Goal: Task Accomplishment & Management: Complete application form

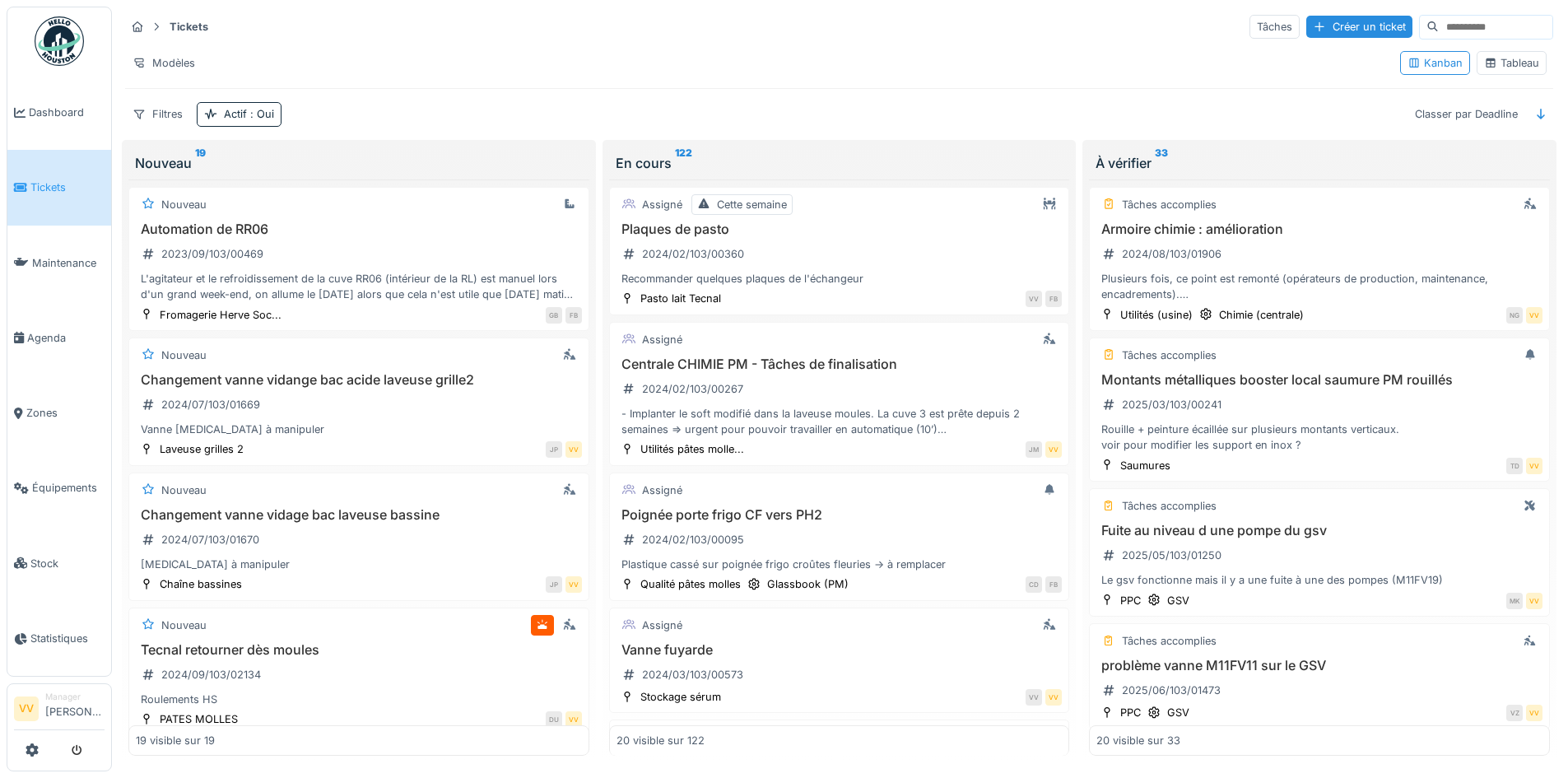
click at [56, 180] on span "Tickets" at bounding box center [68, 188] width 74 height 16
click at [1355, 21] on div "Créer un ticket" at bounding box center [1359, 26] width 106 height 22
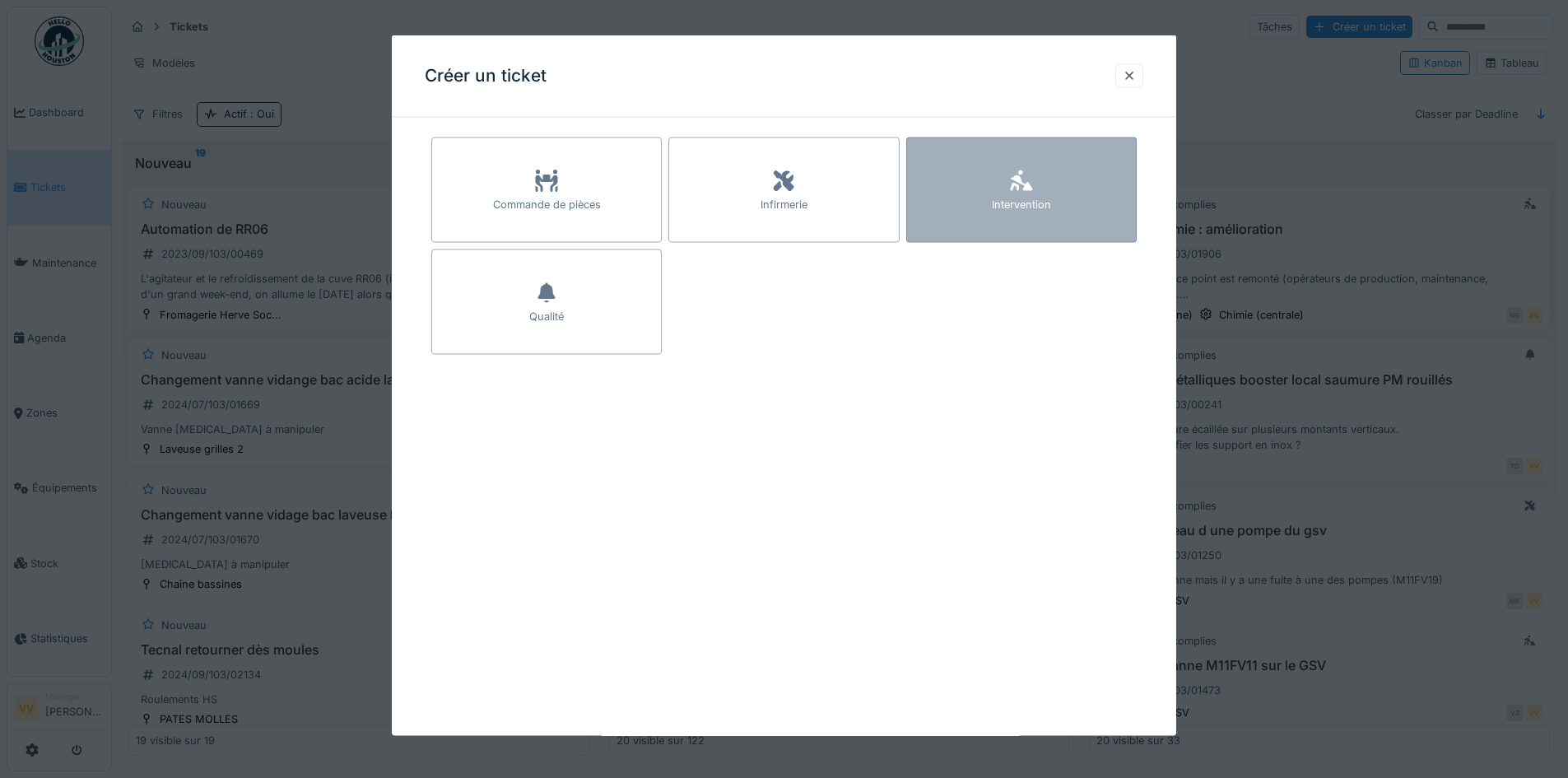
click at [1044, 182] on div "Intervention" at bounding box center [1022, 190] width 231 height 106
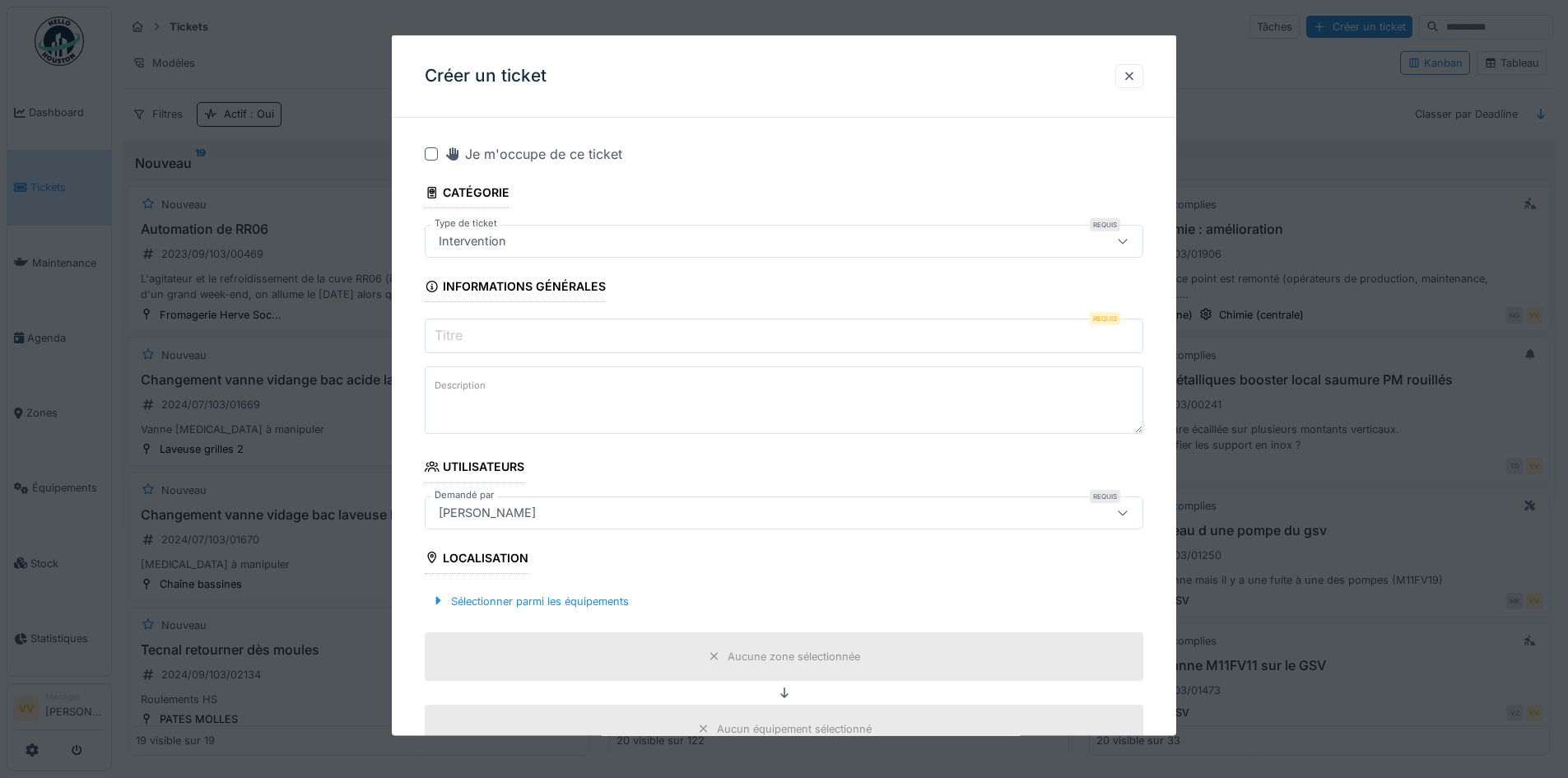
click at [654, 343] on input "Titre" at bounding box center [784, 335] width 718 height 34
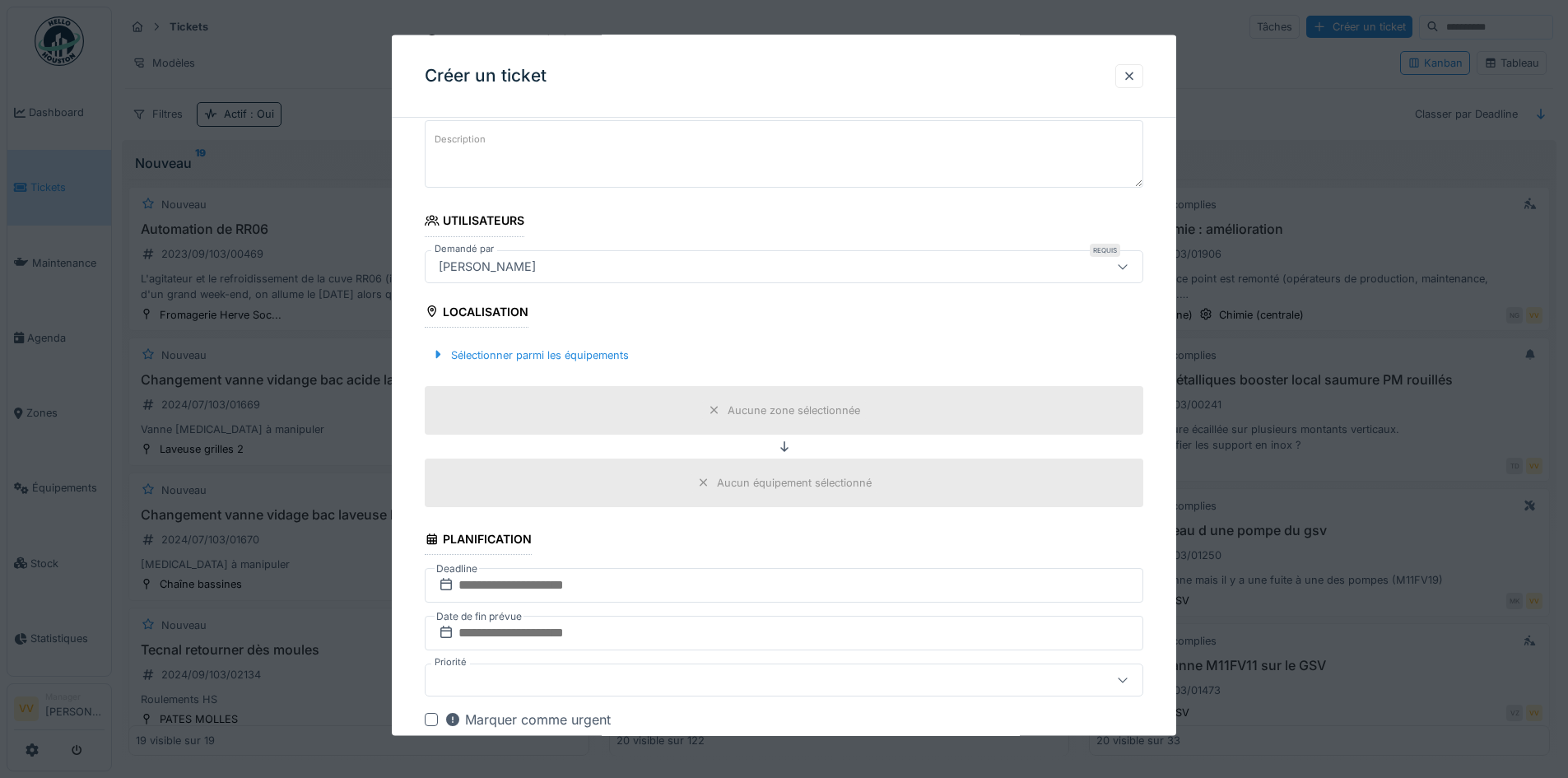
scroll to position [247, 0]
type input "**********"
click at [572, 356] on div "Sélectionner parmi les équipements" at bounding box center [530, 353] width 211 height 22
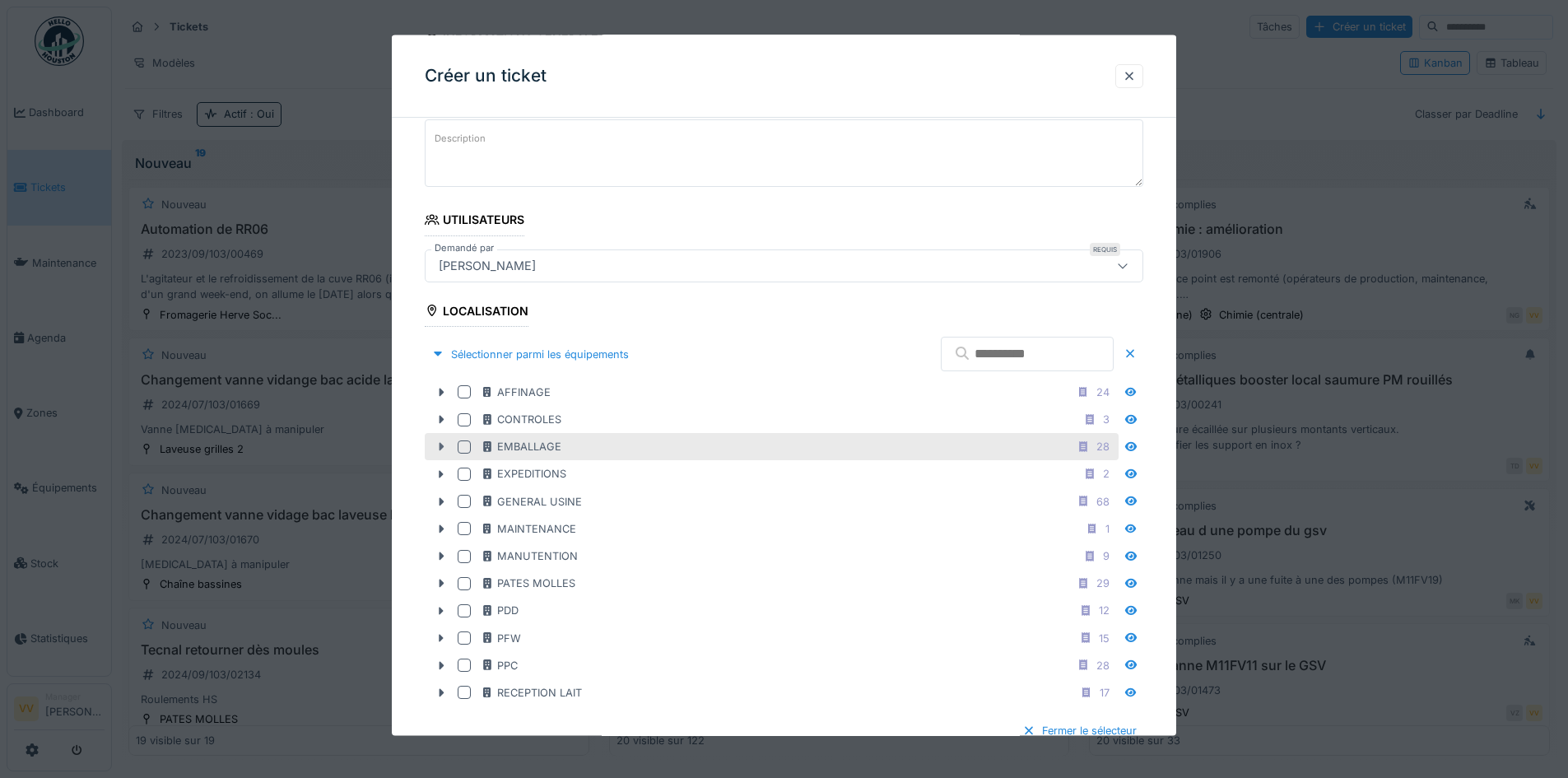
click at [438, 442] on icon at bounding box center [441, 447] width 13 height 11
click at [463, 449] on div at bounding box center [464, 446] width 13 height 13
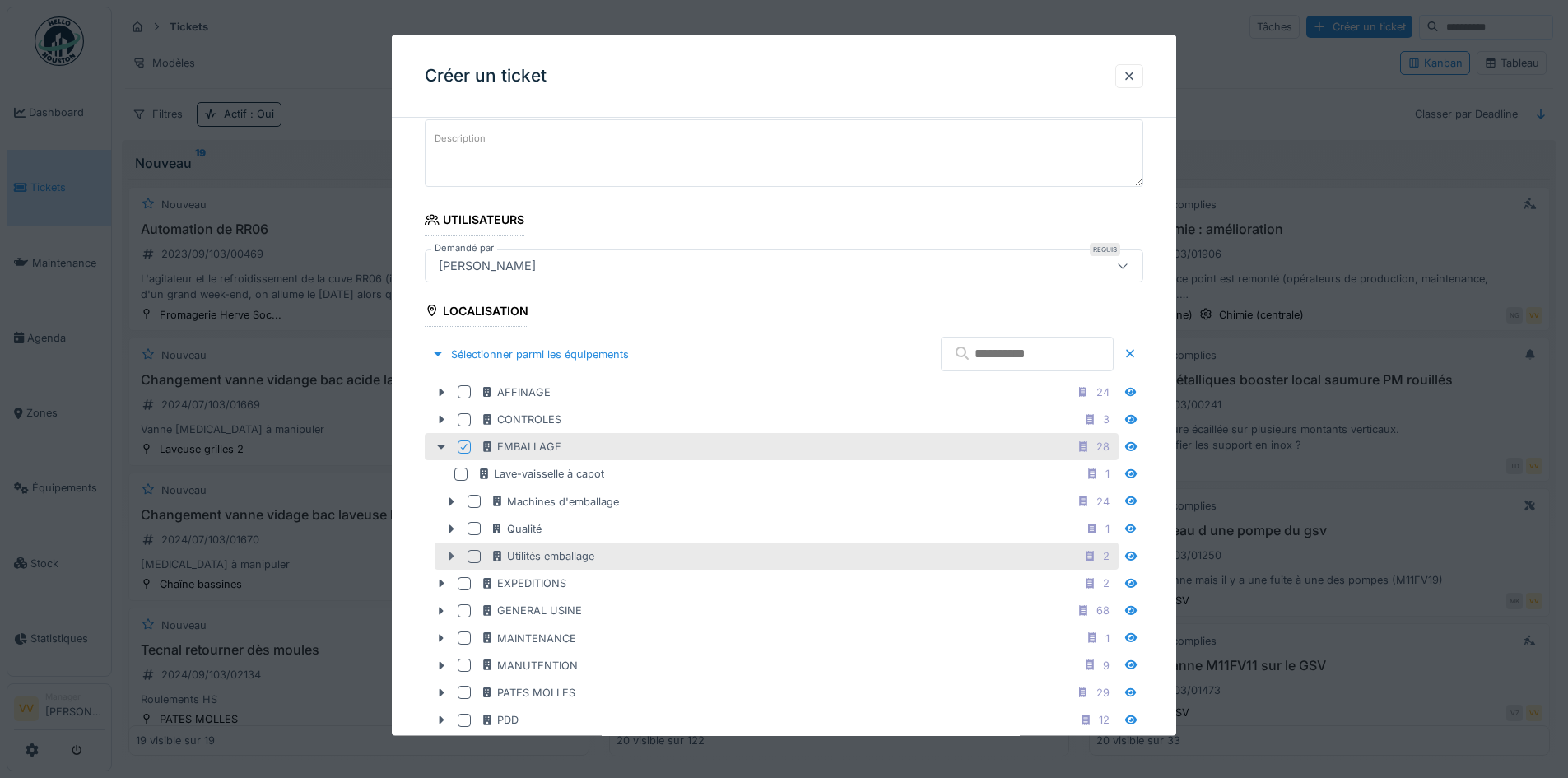
click at [452, 552] on icon at bounding box center [450, 556] width 13 height 11
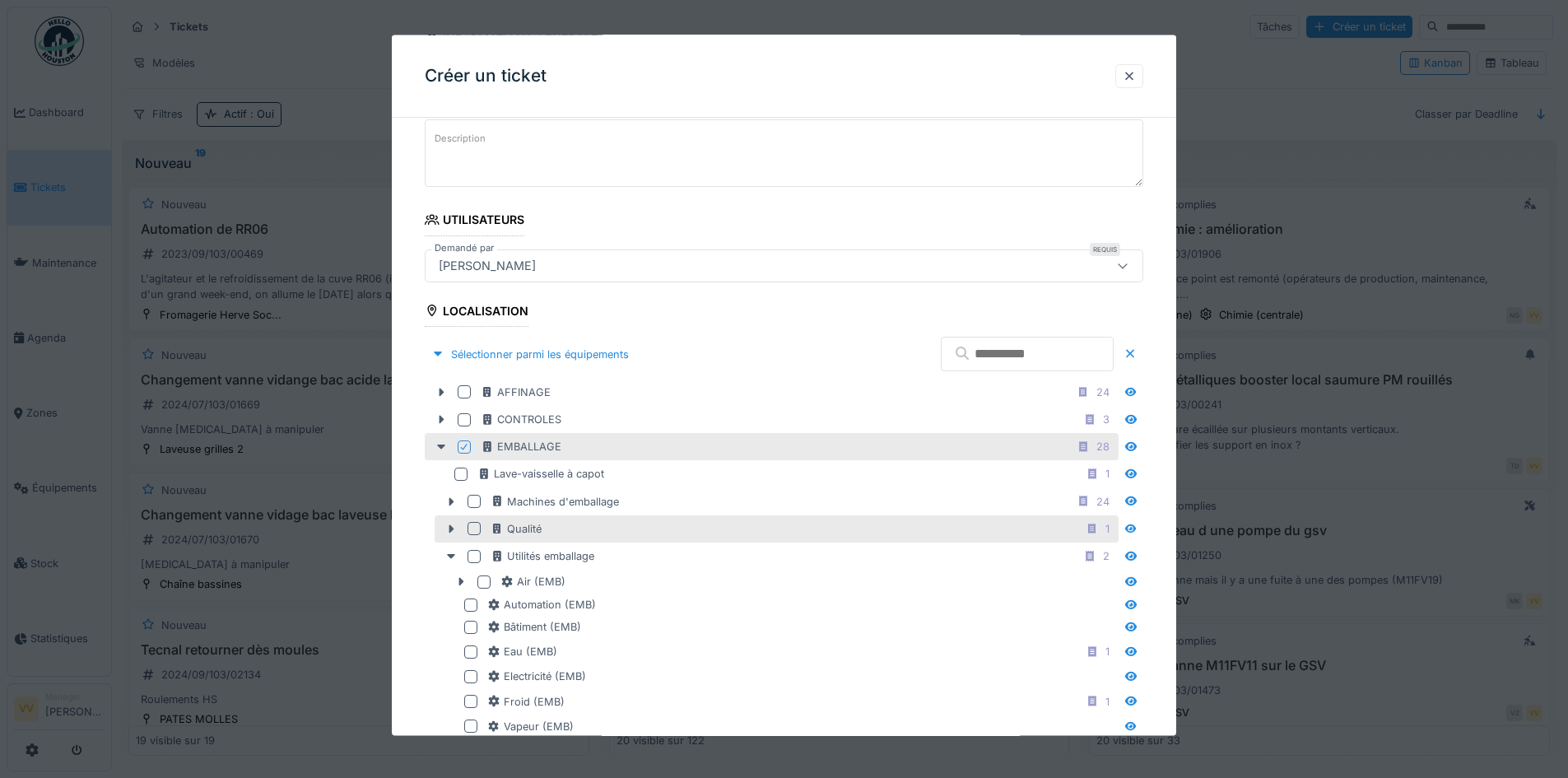
scroll to position [330, 0]
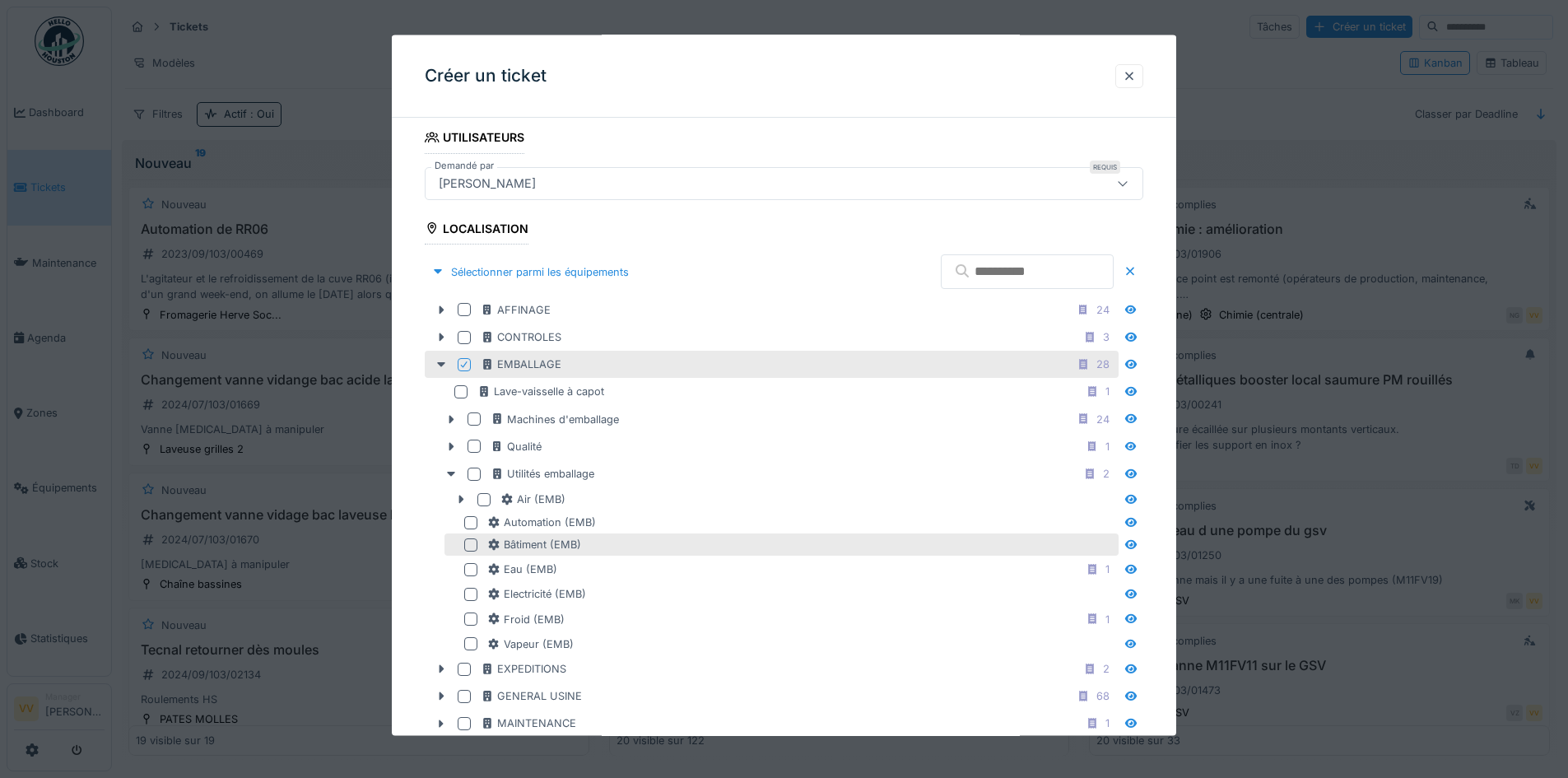
click at [470, 542] on div at bounding box center [471, 544] width 13 height 13
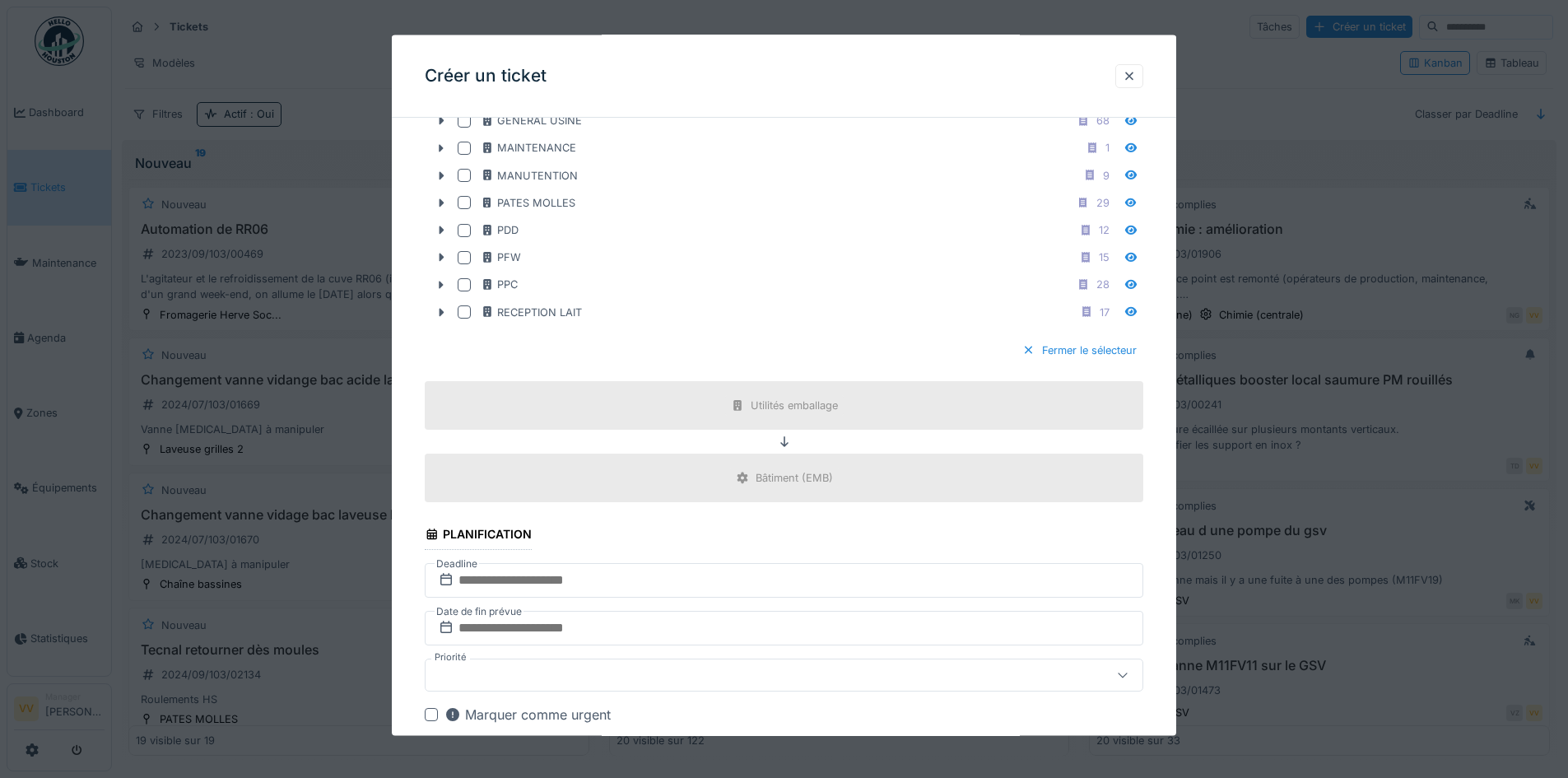
scroll to position [905, 0]
click at [538, 582] on input "text" at bounding box center [784, 579] width 718 height 34
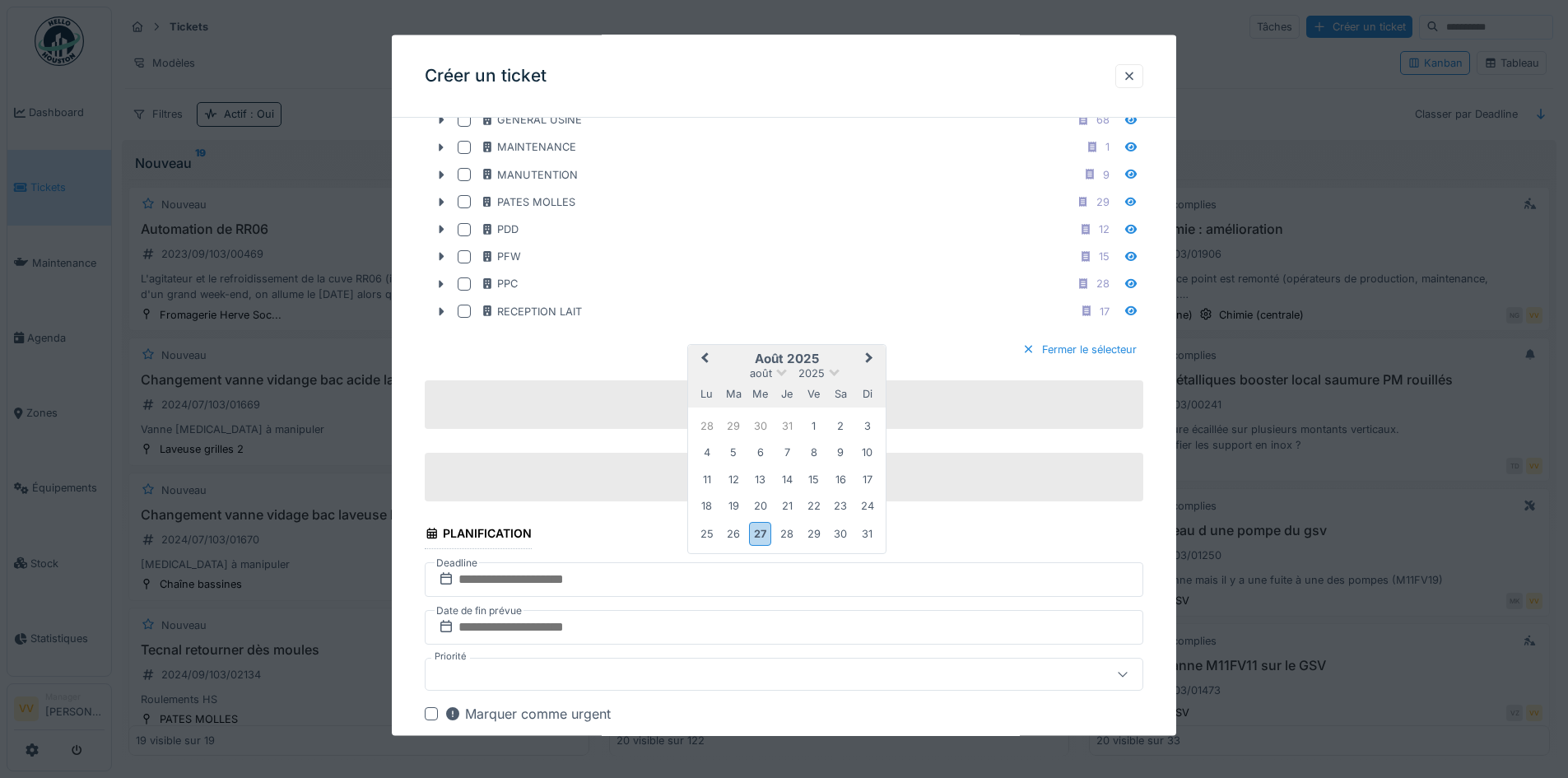
click at [864, 359] on button "Next Month" at bounding box center [871, 359] width 26 height 26
click at [706, 427] on div "1" at bounding box center [706, 426] width 22 height 22
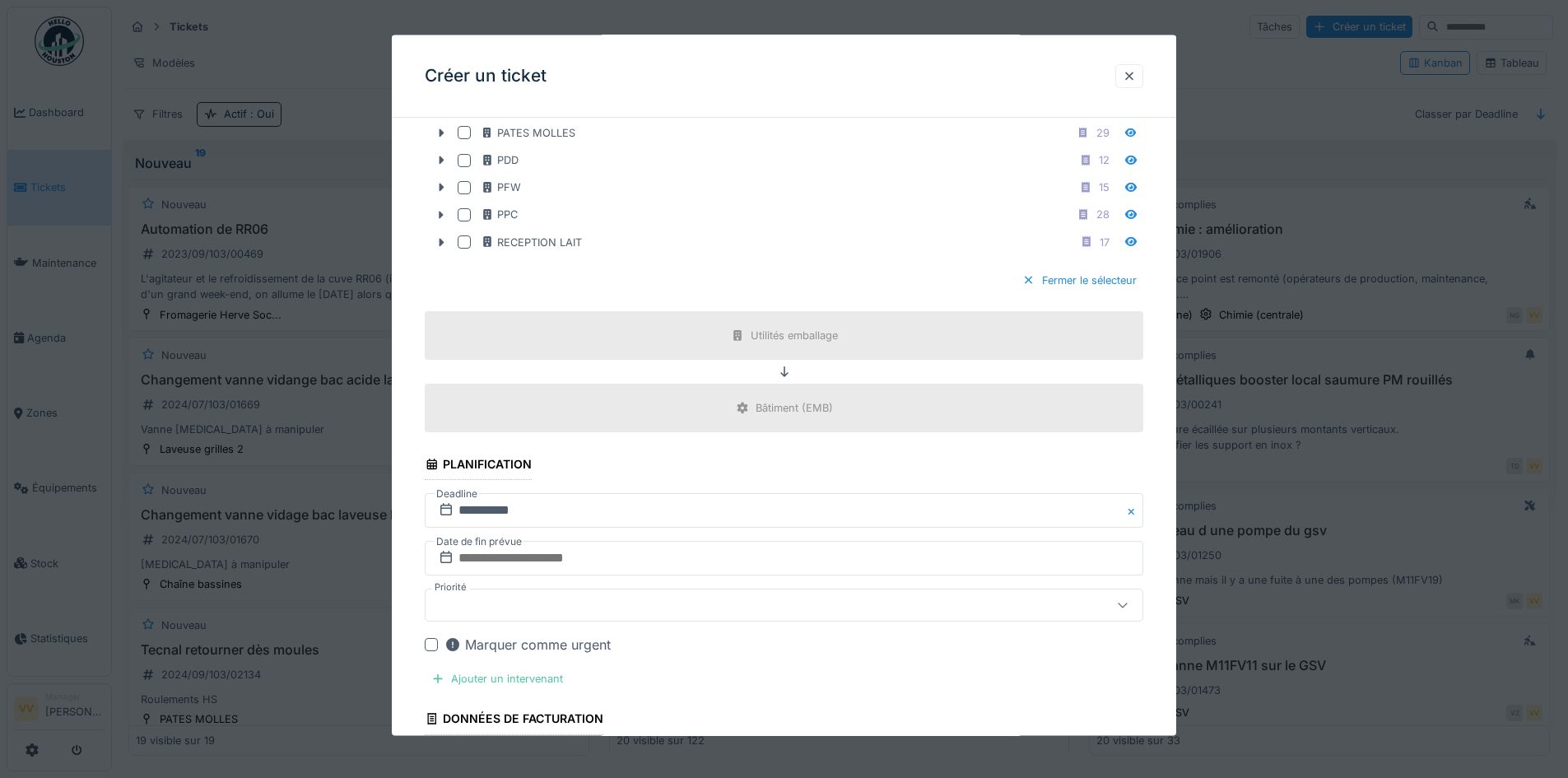
scroll to position [1070, 0]
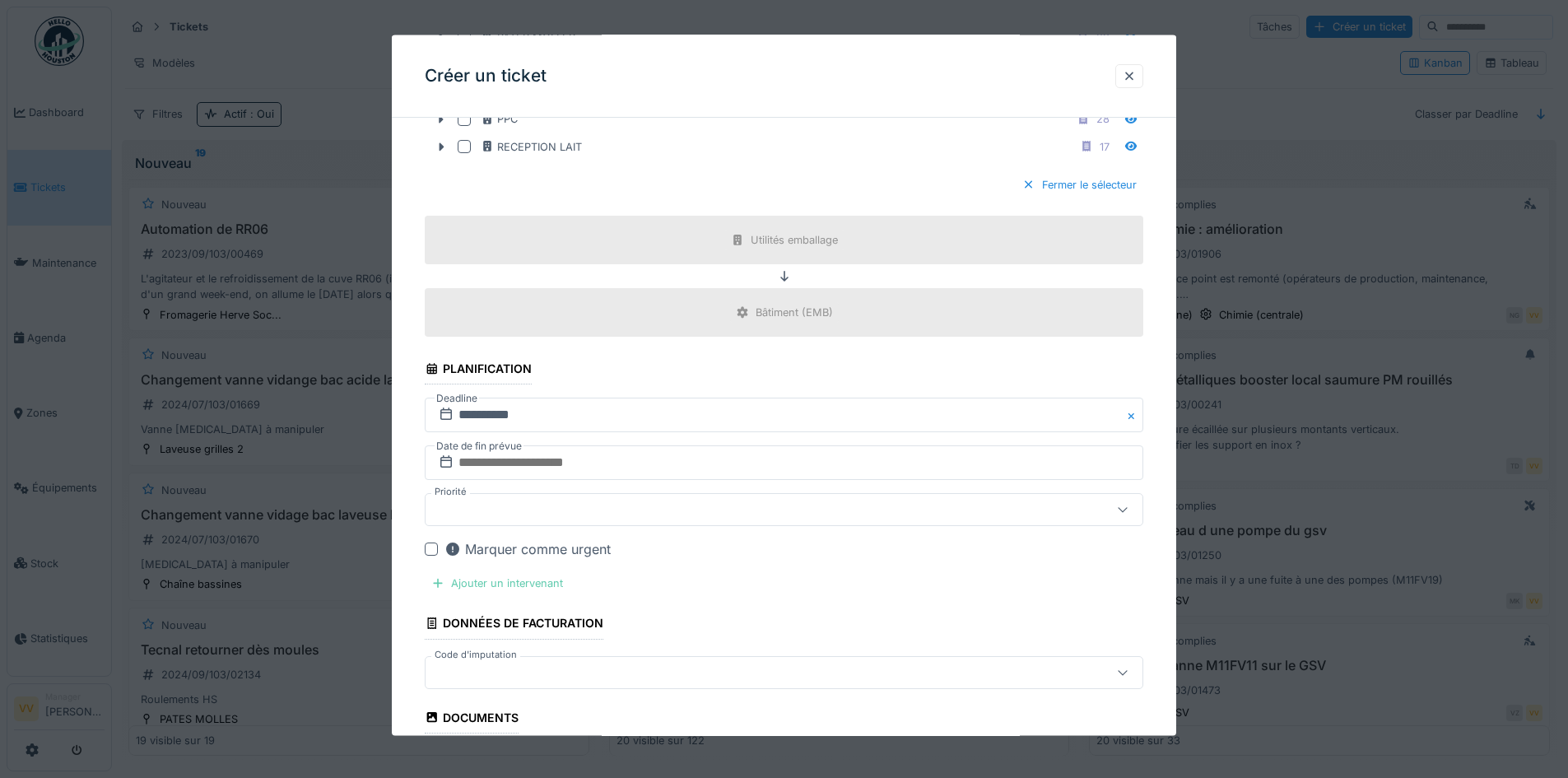
click at [485, 582] on div "Ajouter un intervenant" at bounding box center [497, 582] width 145 height 22
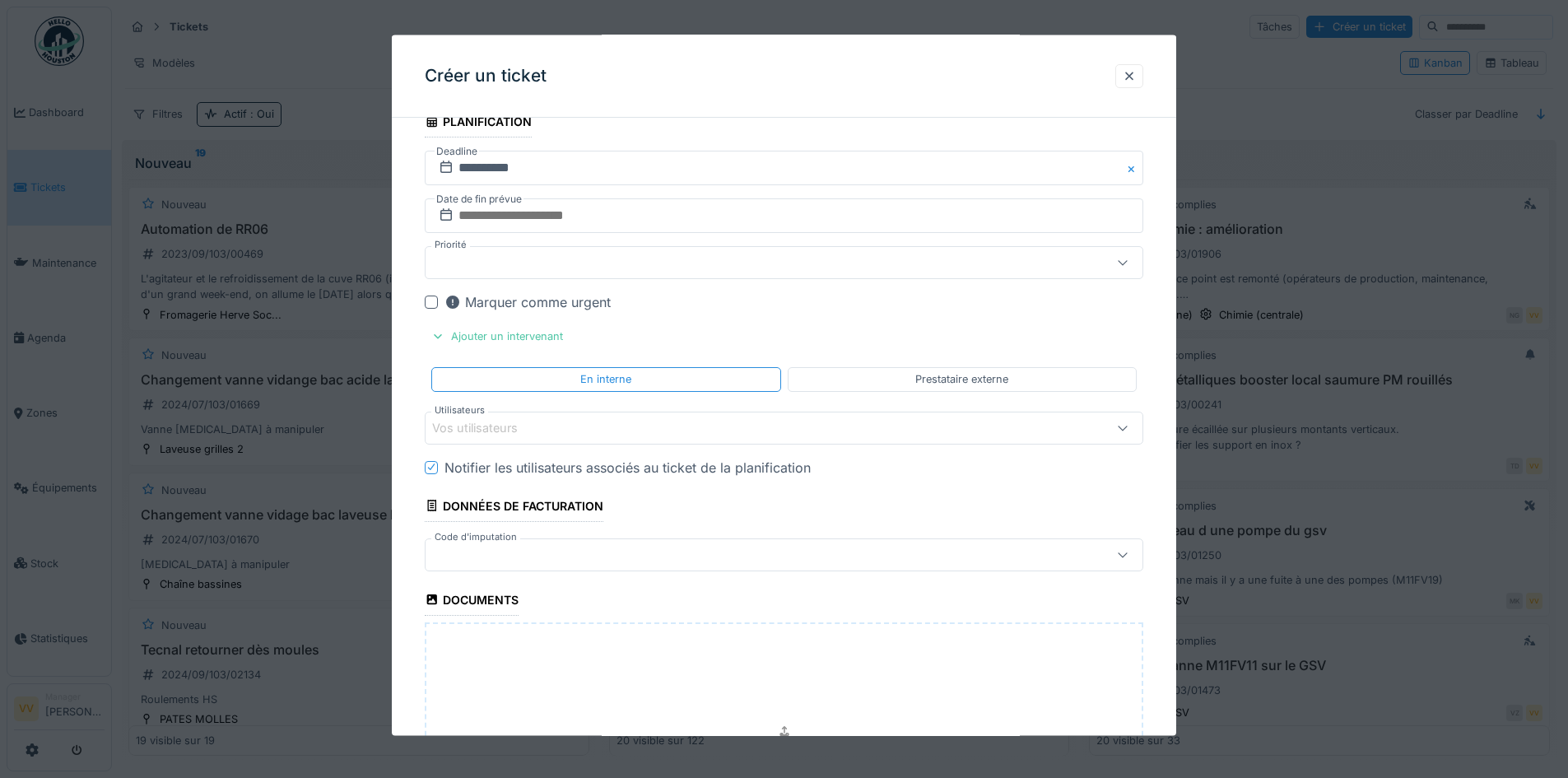
click at [593, 429] on div "Vos utilisateurs" at bounding box center [741, 426] width 620 height 19
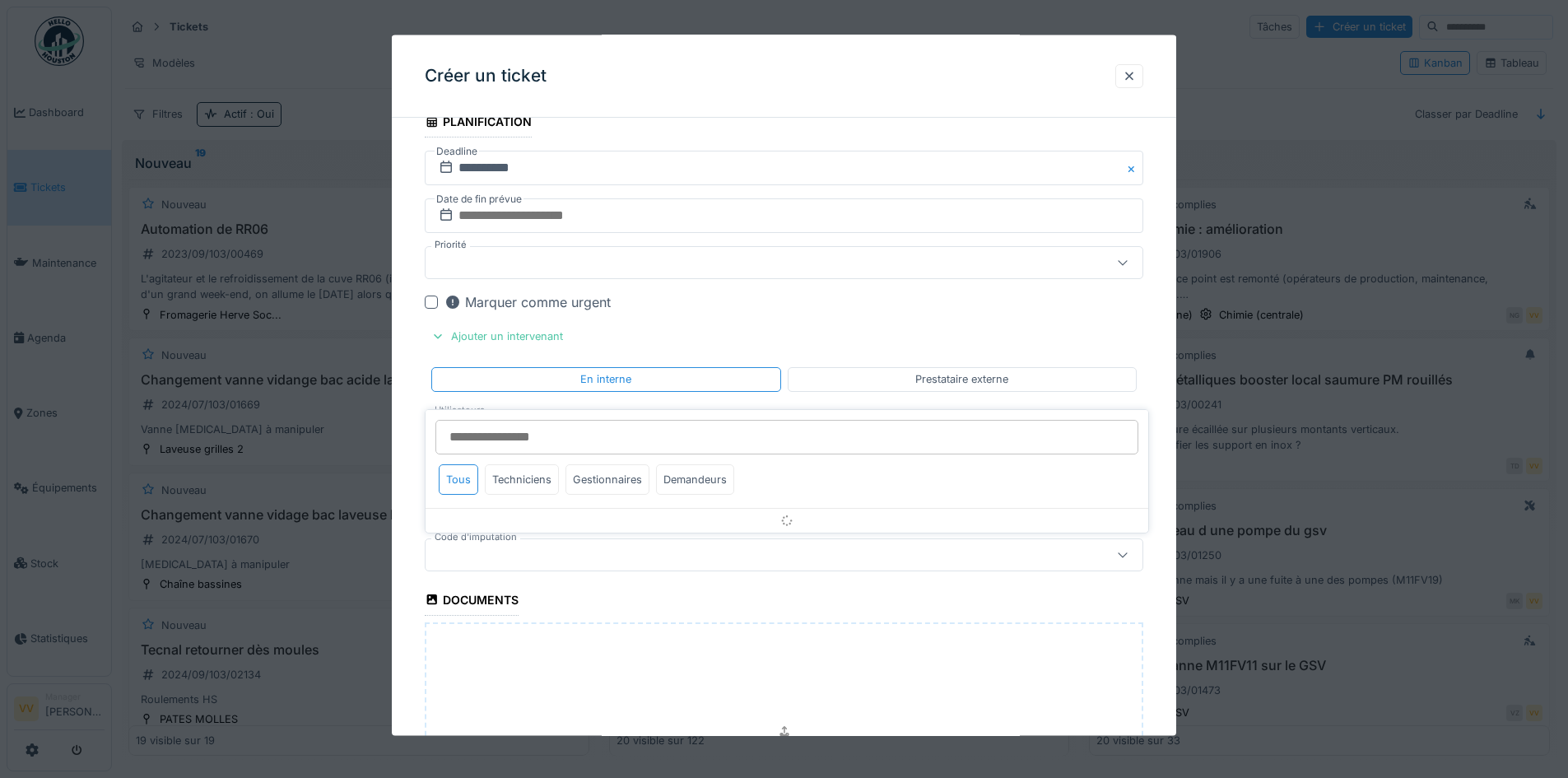
scroll to position [1359, 0]
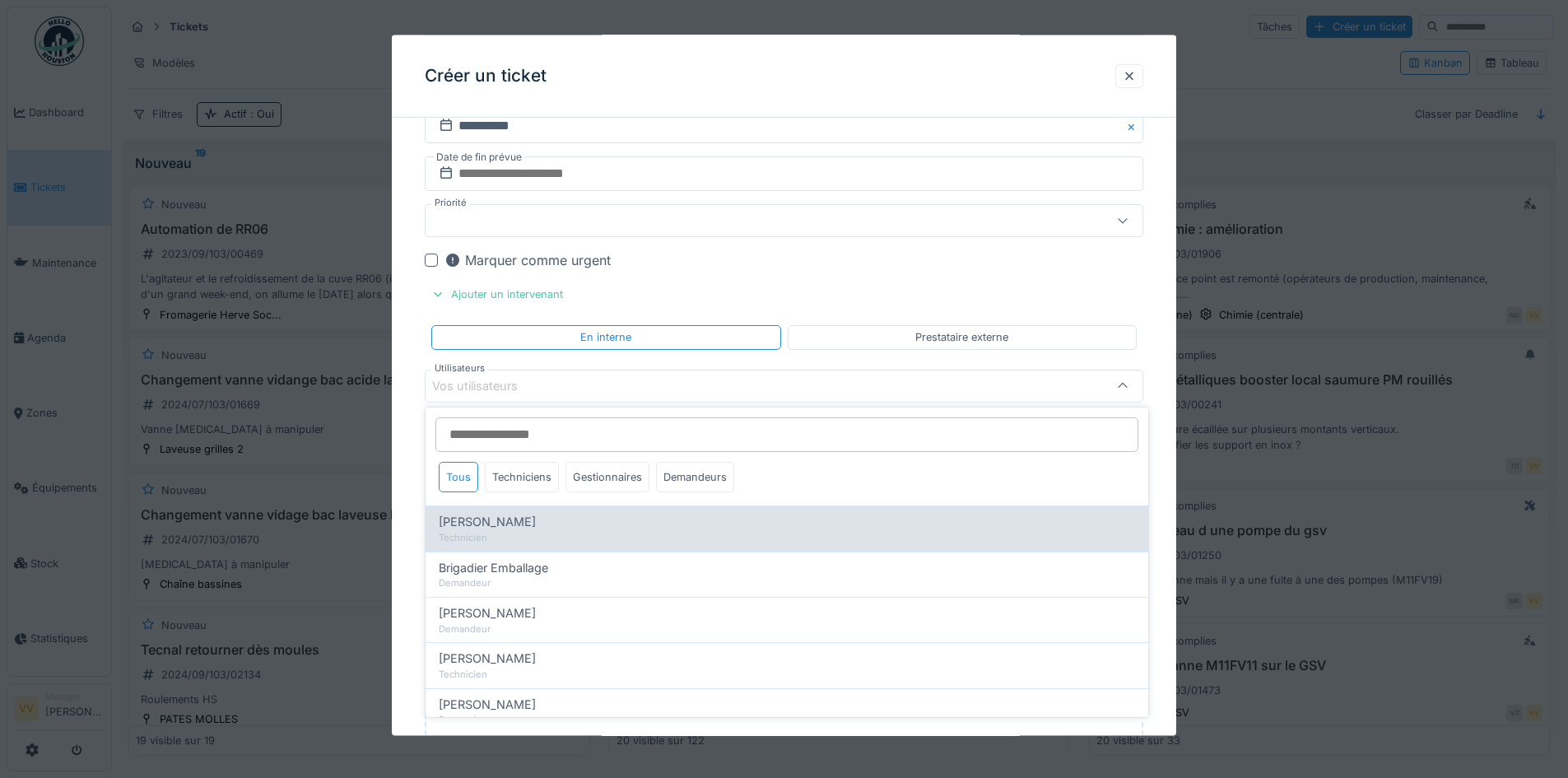
click at [500, 533] on div "Technicien" at bounding box center [787, 537] width 696 height 14
type input "*****"
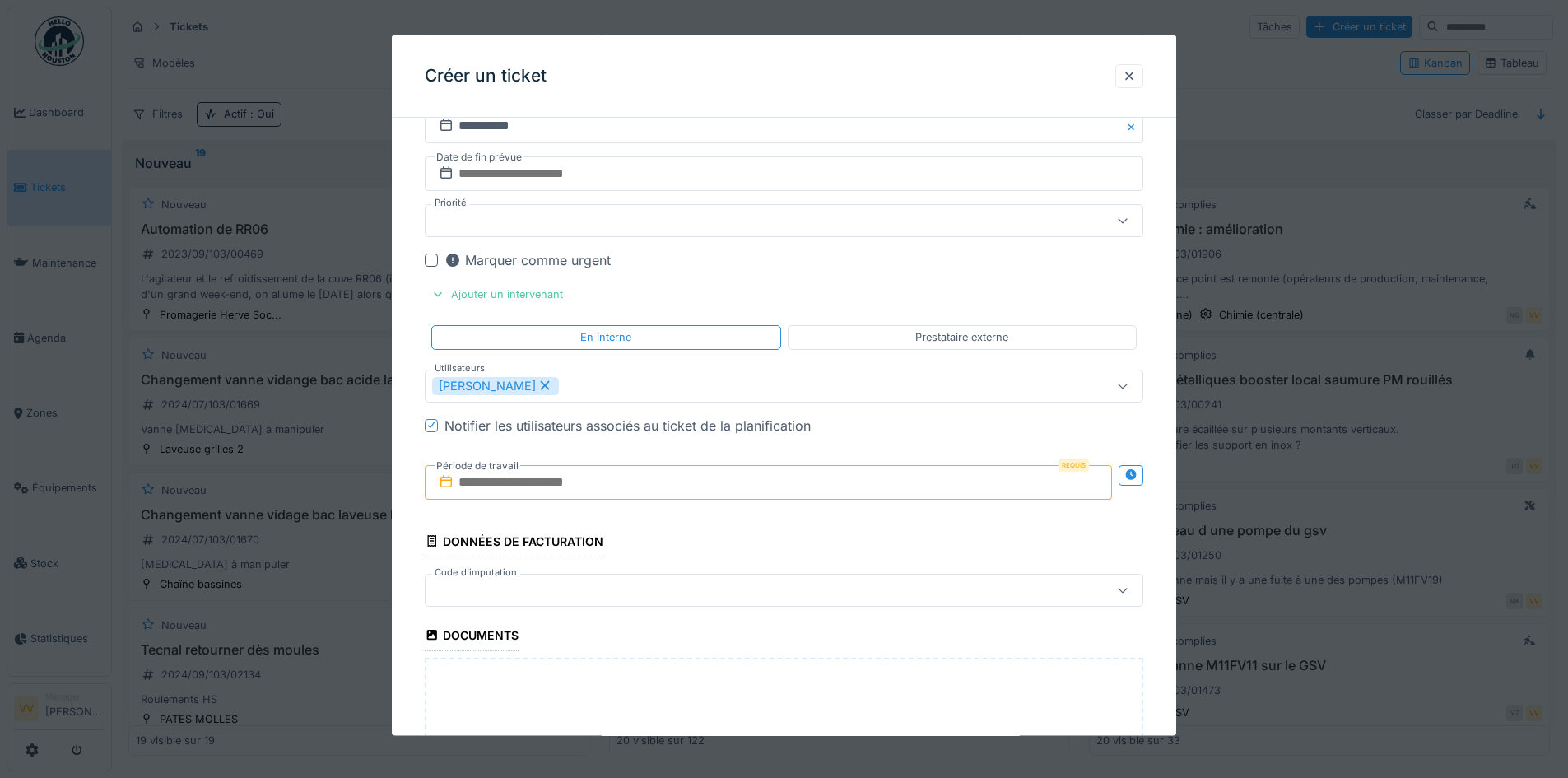
click at [921, 269] on div "Marquer comme urgent" at bounding box center [793, 260] width 699 height 19
click at [584, 480] on input "text" at bounding box center [769, 481] width 687 height 34
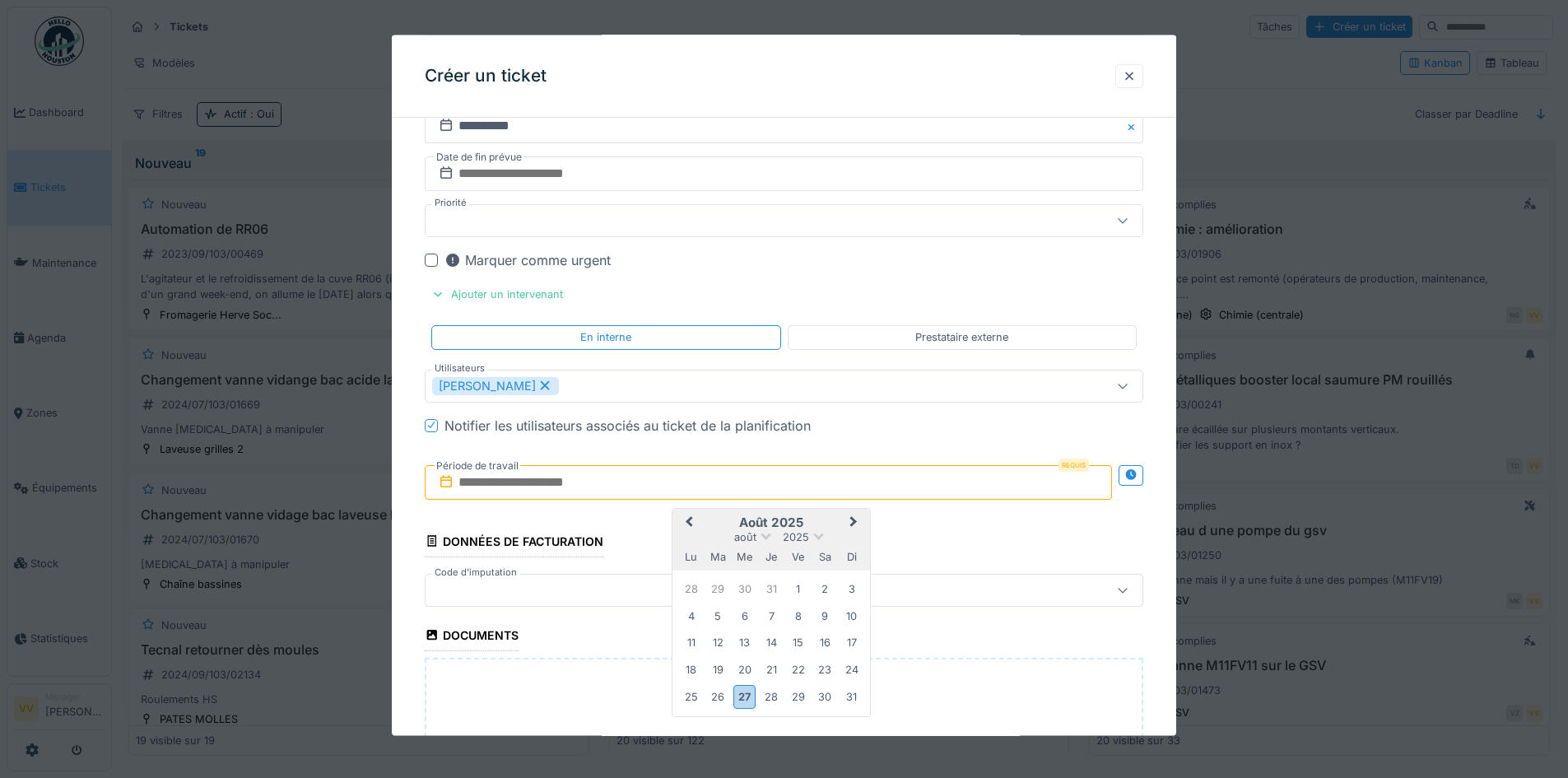
click at [855, 524] on button "Next Month" at bounding box center [856, 522] width 26 height 26
click at [684, 588] on div "1" at bounding box center [691, 589] width 22 height 22
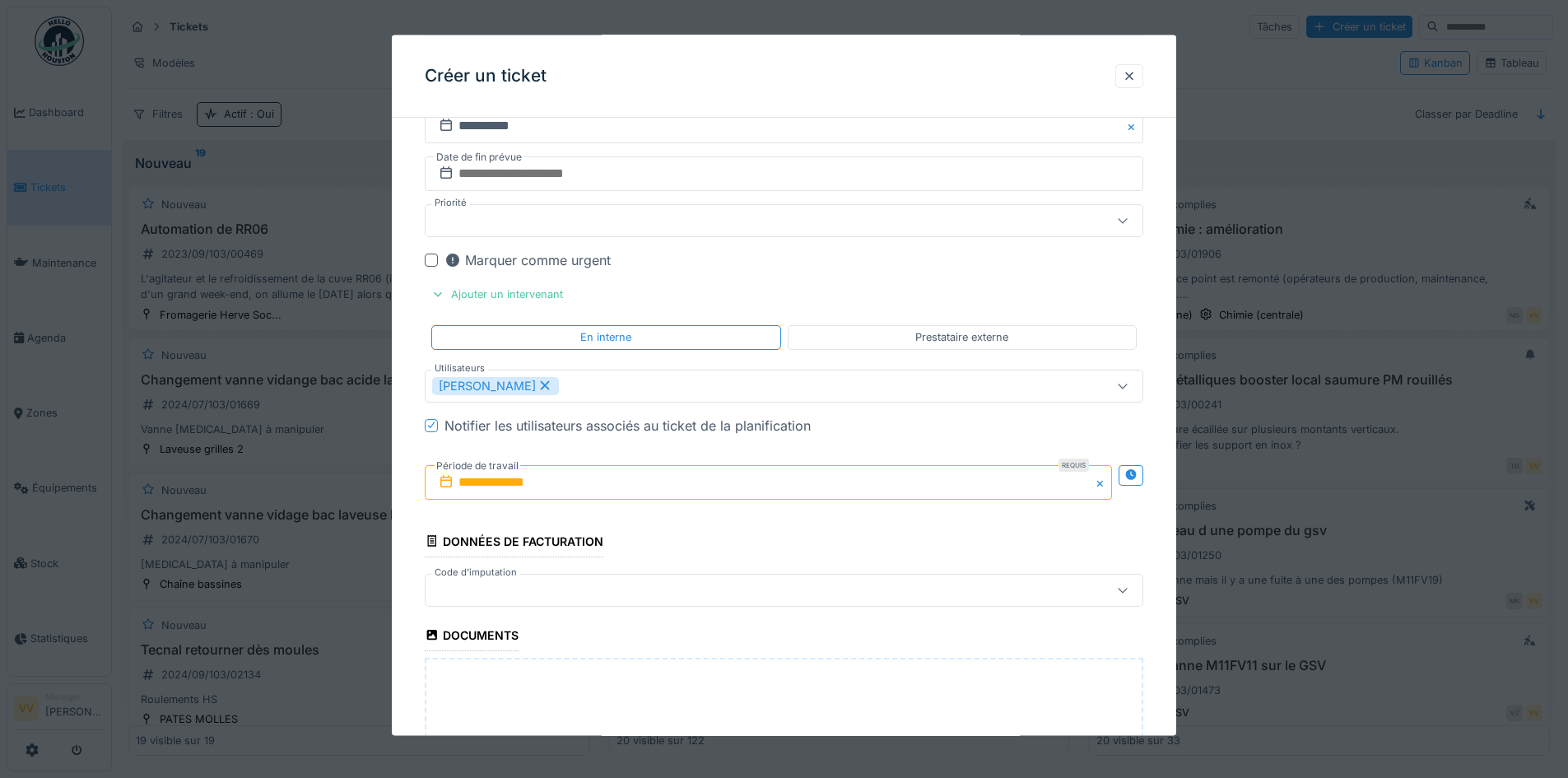
click at [701, 484] on input "**********" at bounding box center [769, 481] width 687 height 34
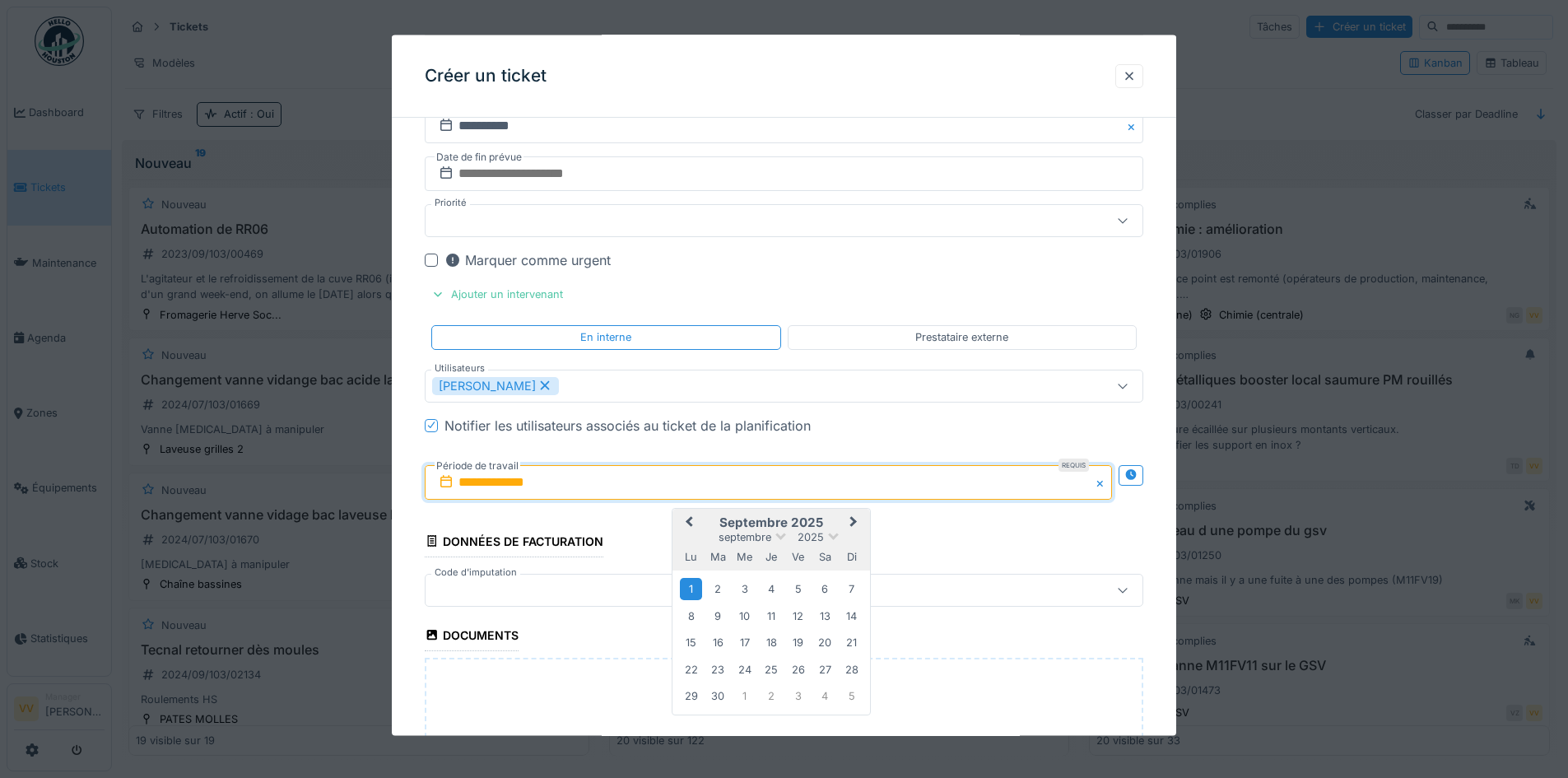
click at [691, 589] on div "1" at bounding box center [691, 589] width 22 height 22
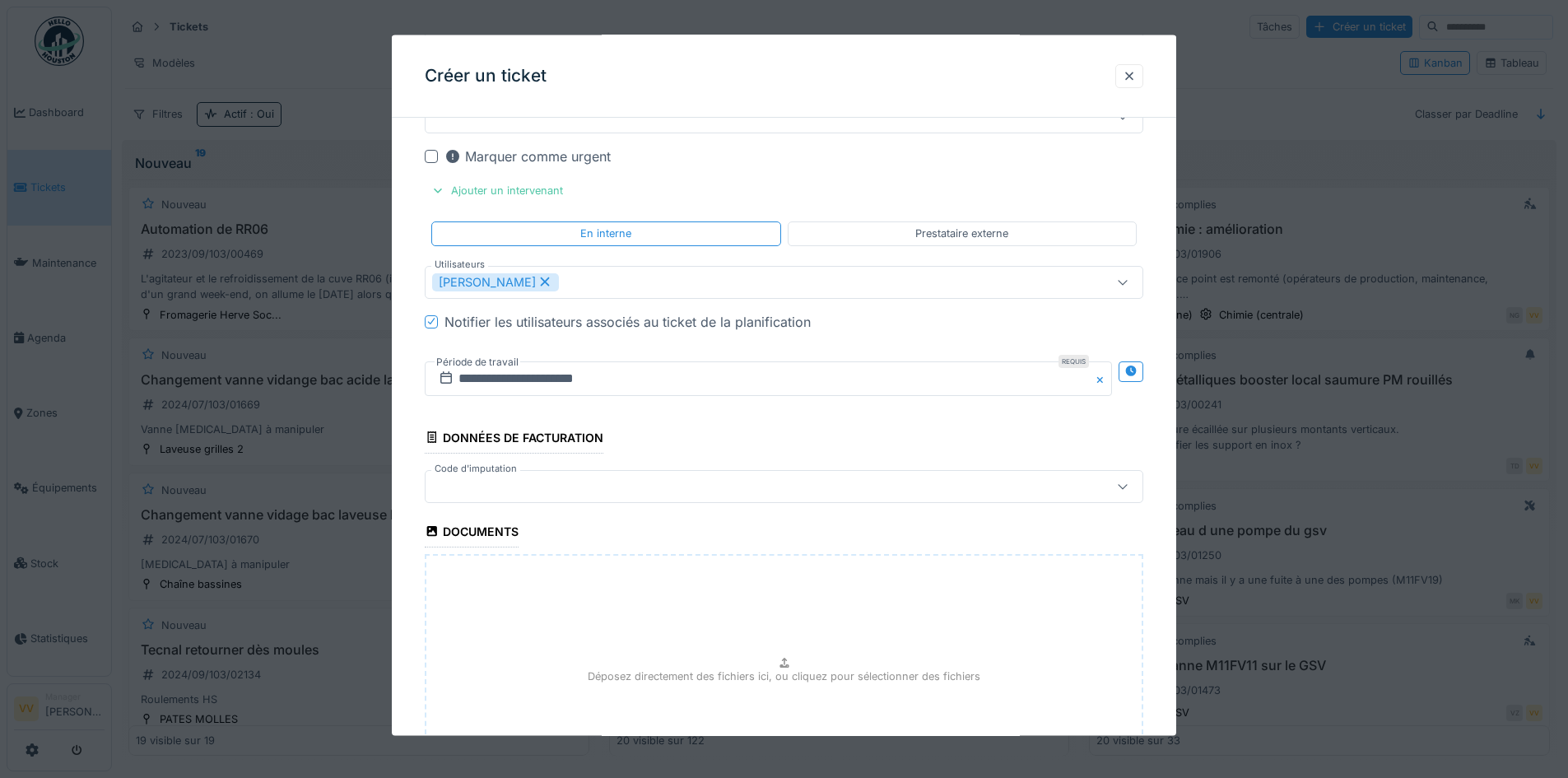
scroll to position [1634, 0]
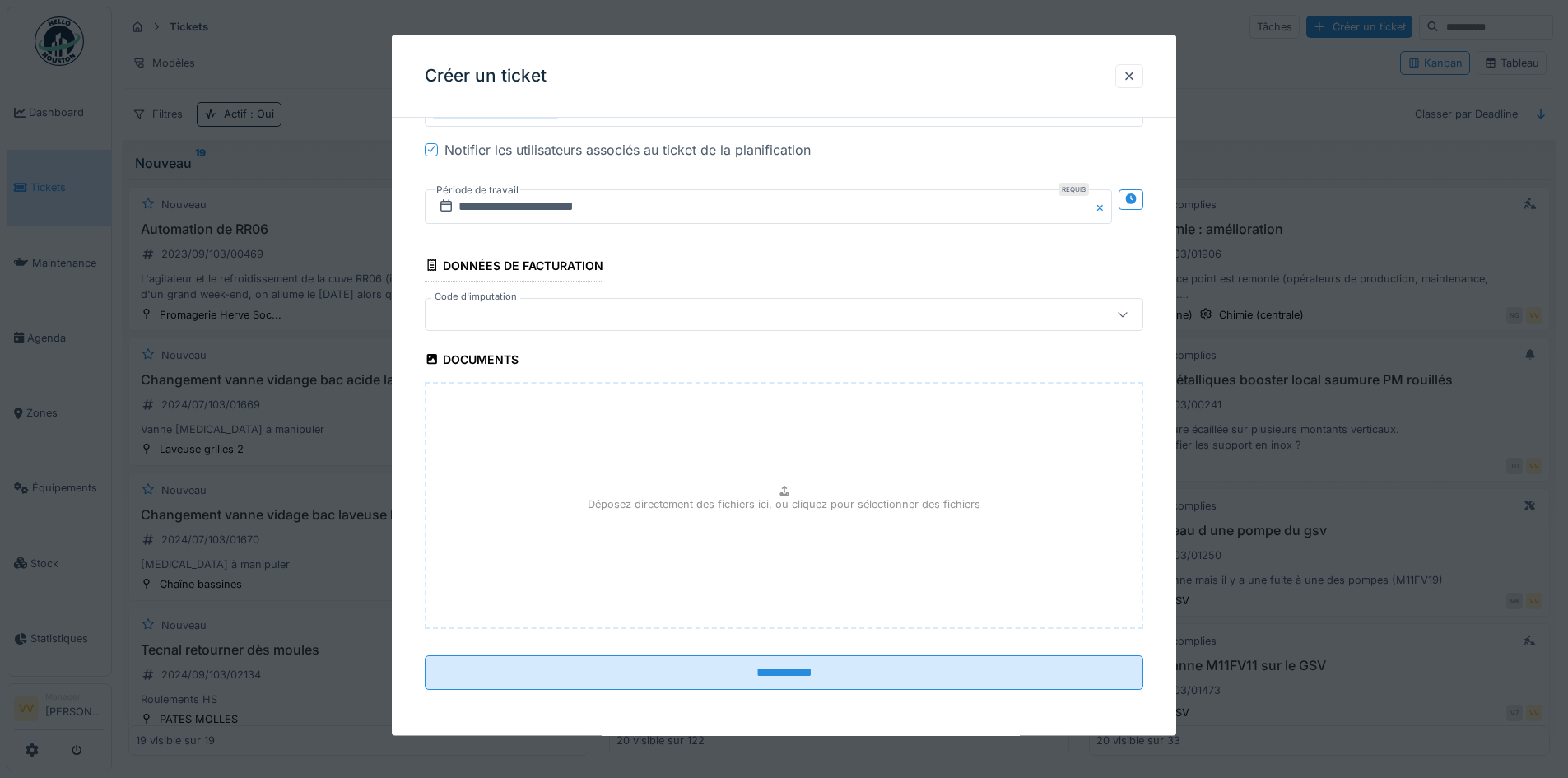
click at [702, 490] on div "Déposez directement des fichiers ici, ou cliquez pour sélectionner des fichiers" at bounding box center [784, 504] width 718 height 247
type input "**********"
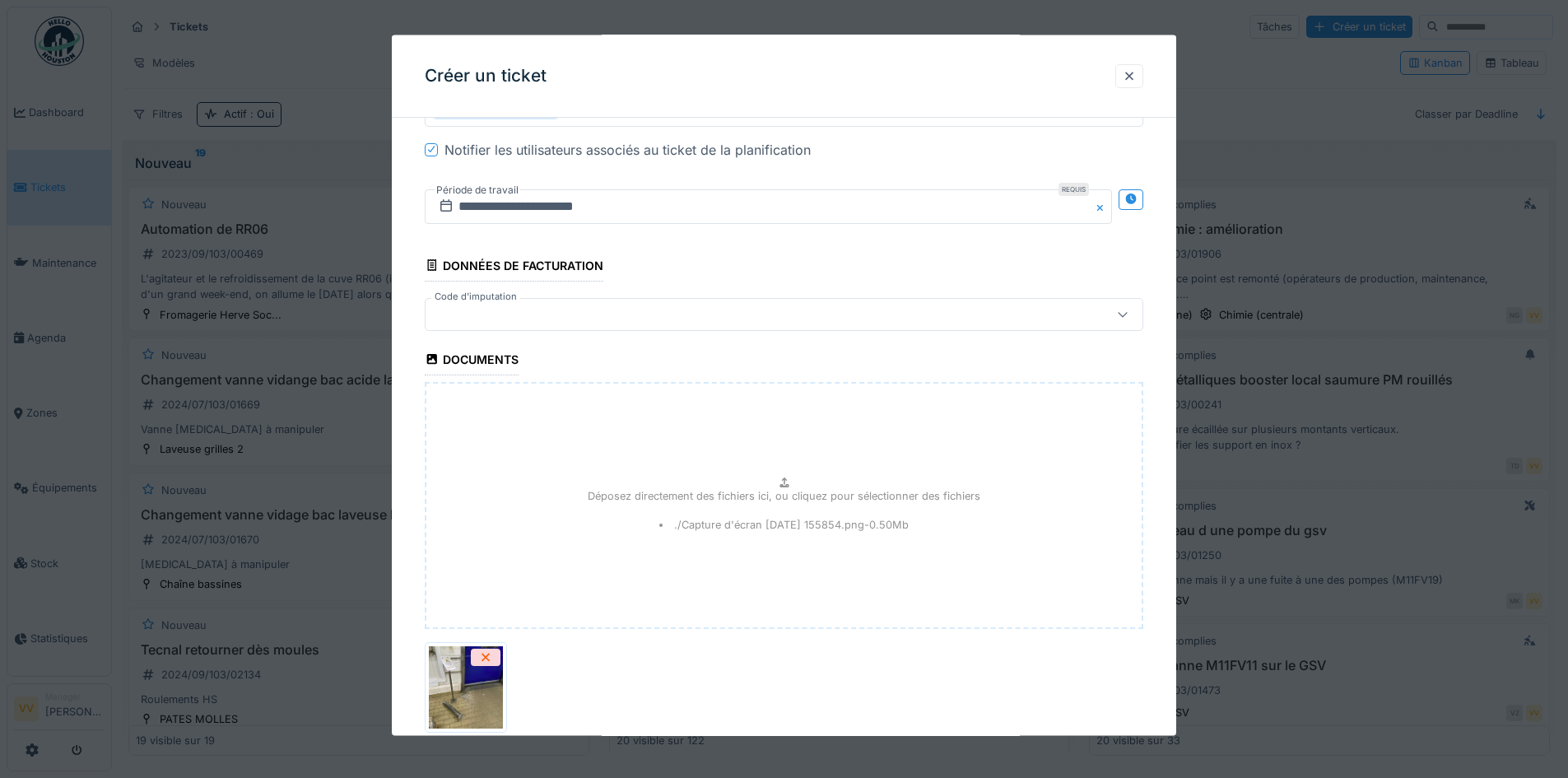
scroll to position [1753, 0]
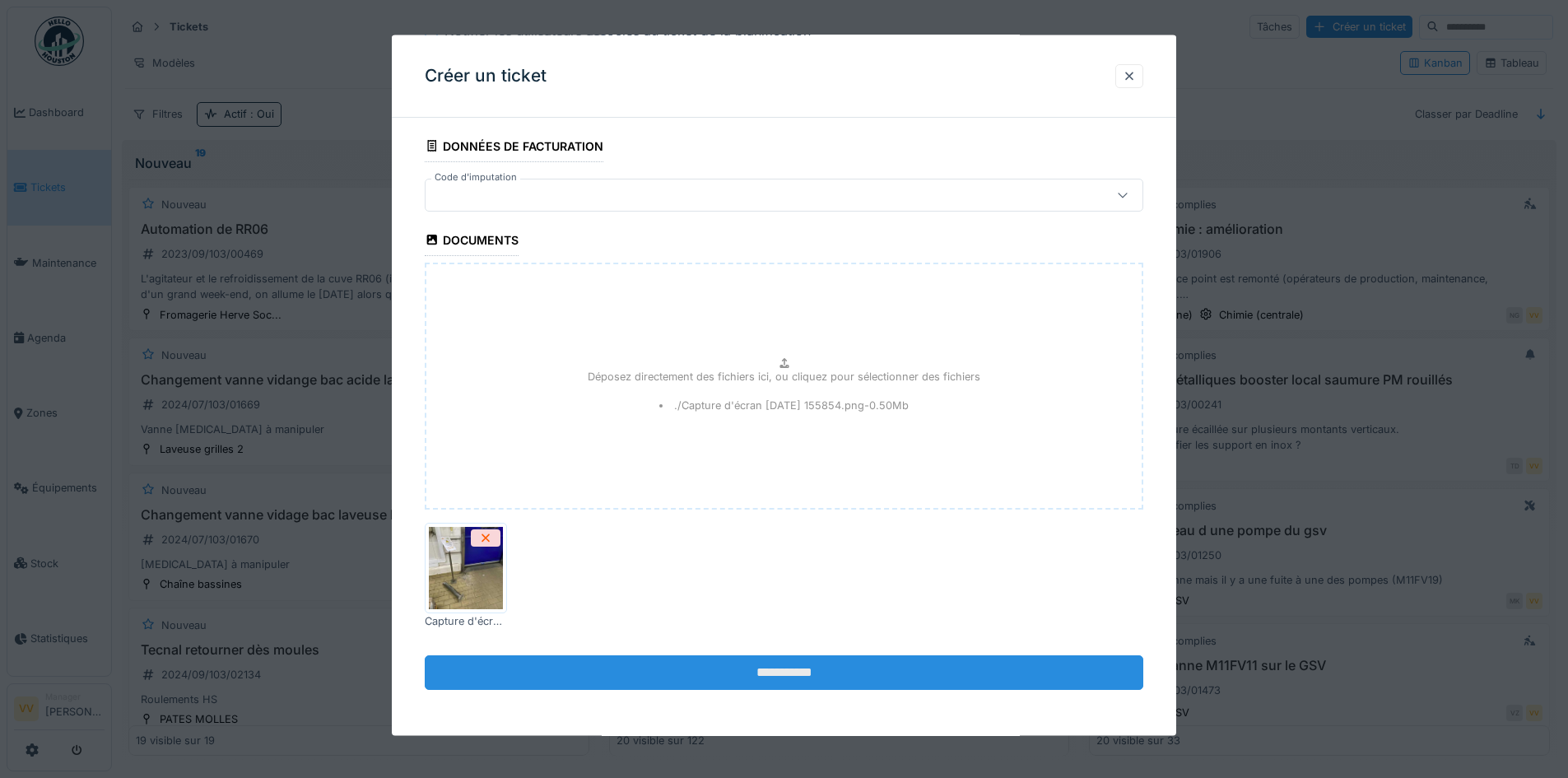
click at [780, 664] on input "**********" at bounding box center [784, 671] width 718 height 34
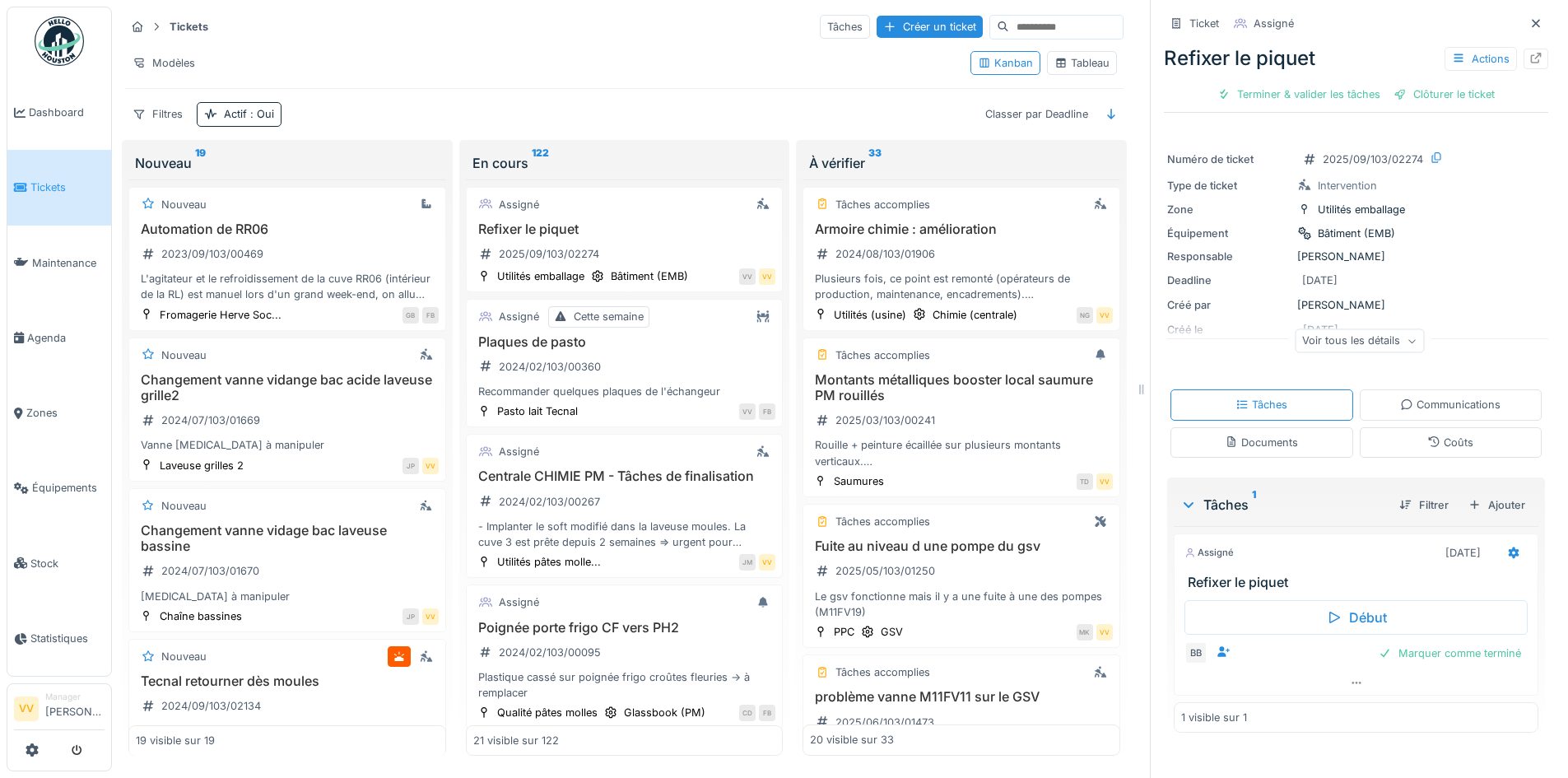
click at [39, 189] on span "Tickets" at bounding box center [68, 188] width 74 height 16
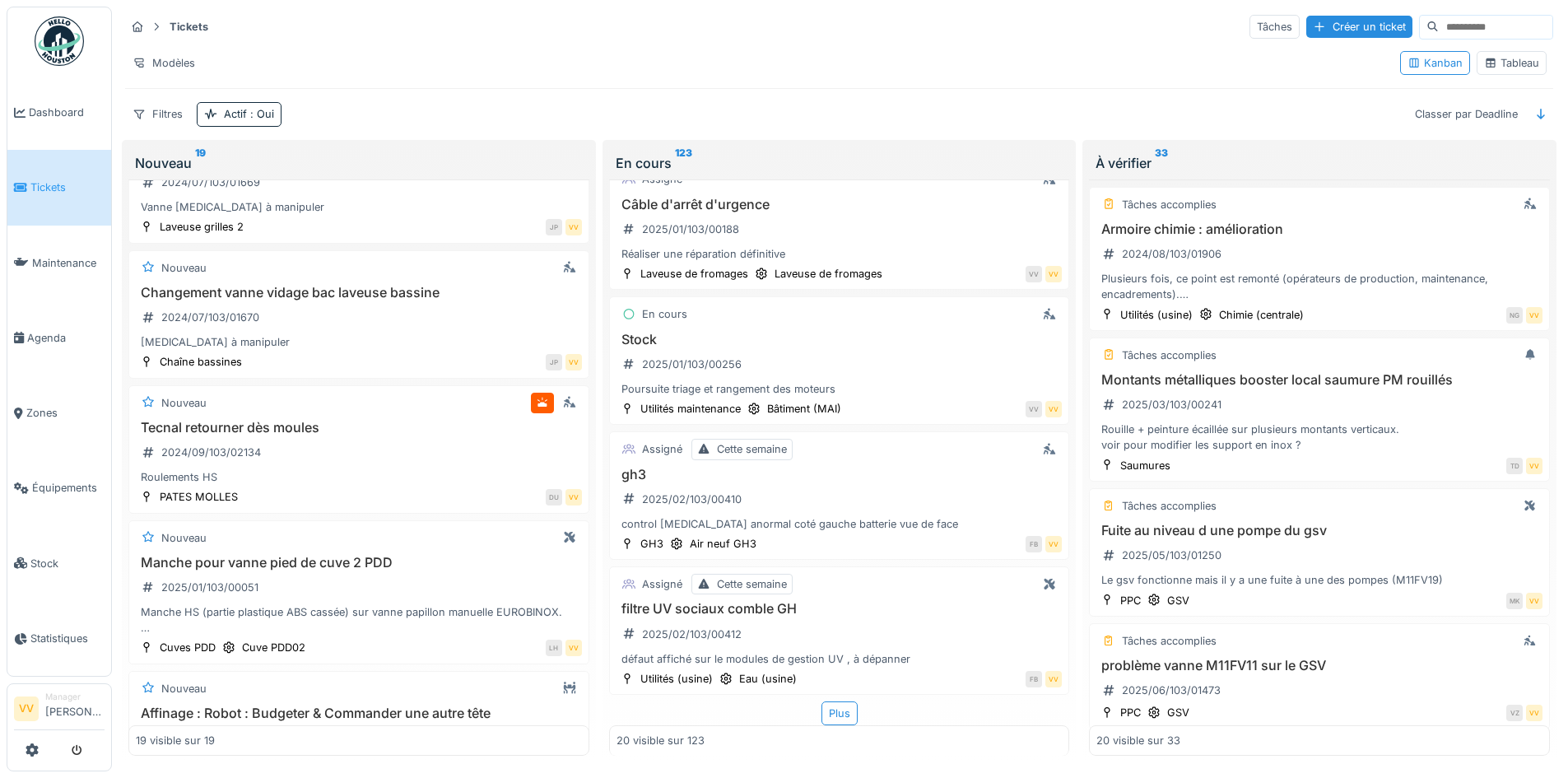
scroll to position [576, 0]
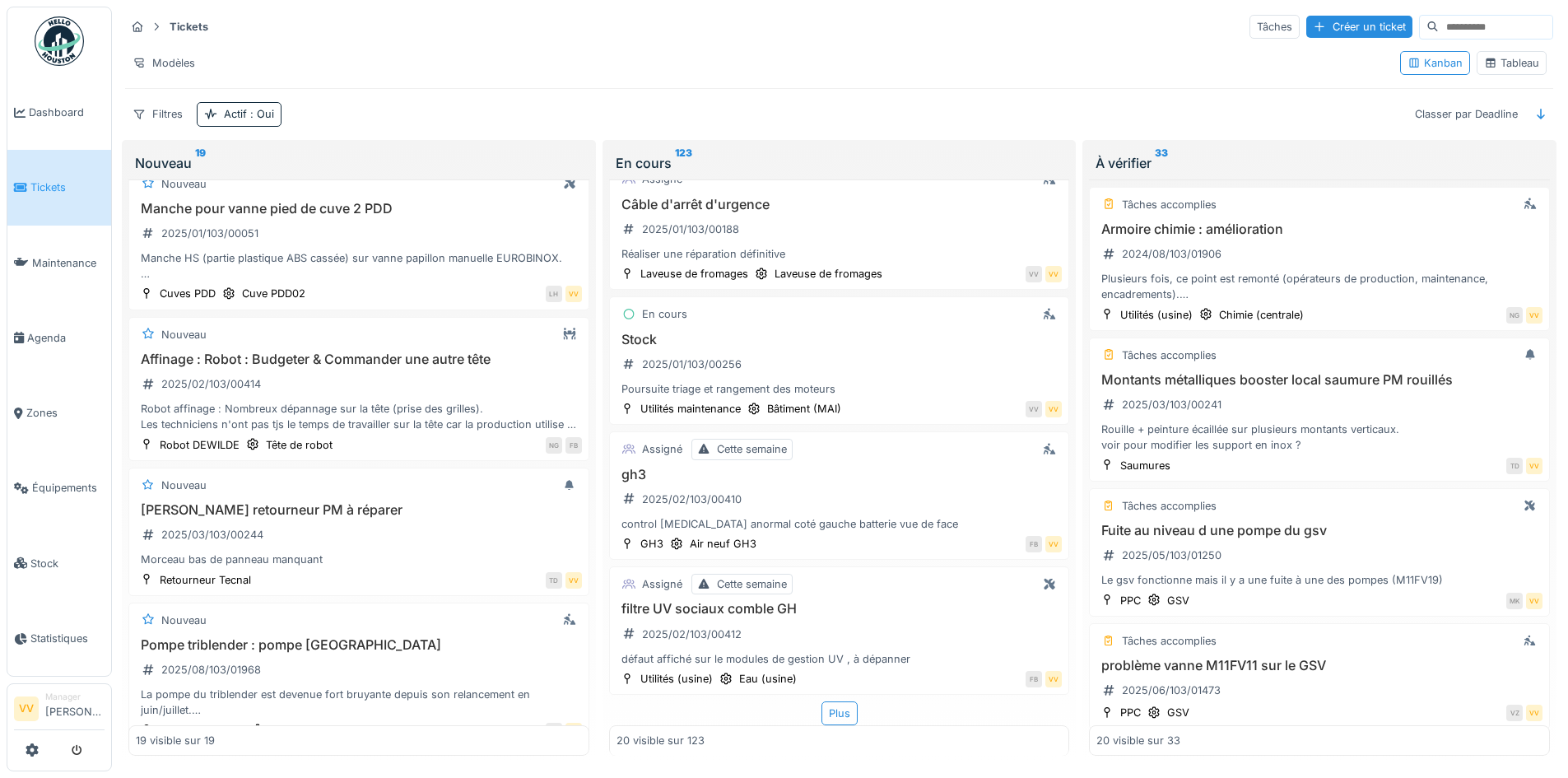
click at [57, 180] on span "Tickets" at bounding box center [68, 188] width 74 height 16
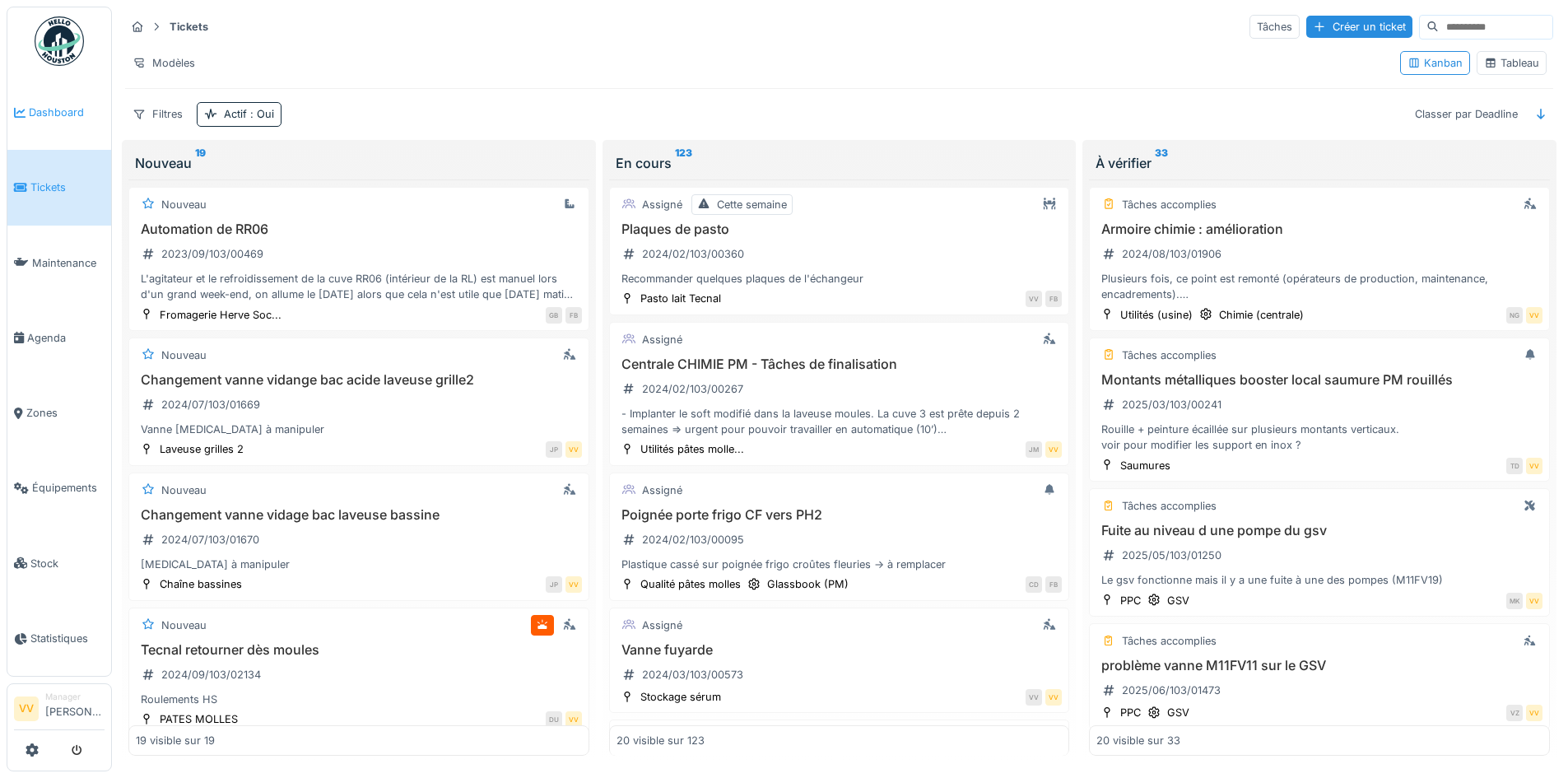
click at [51, 98] on link "Dashboard" at bounding box center [59, 112] width 104 height 75
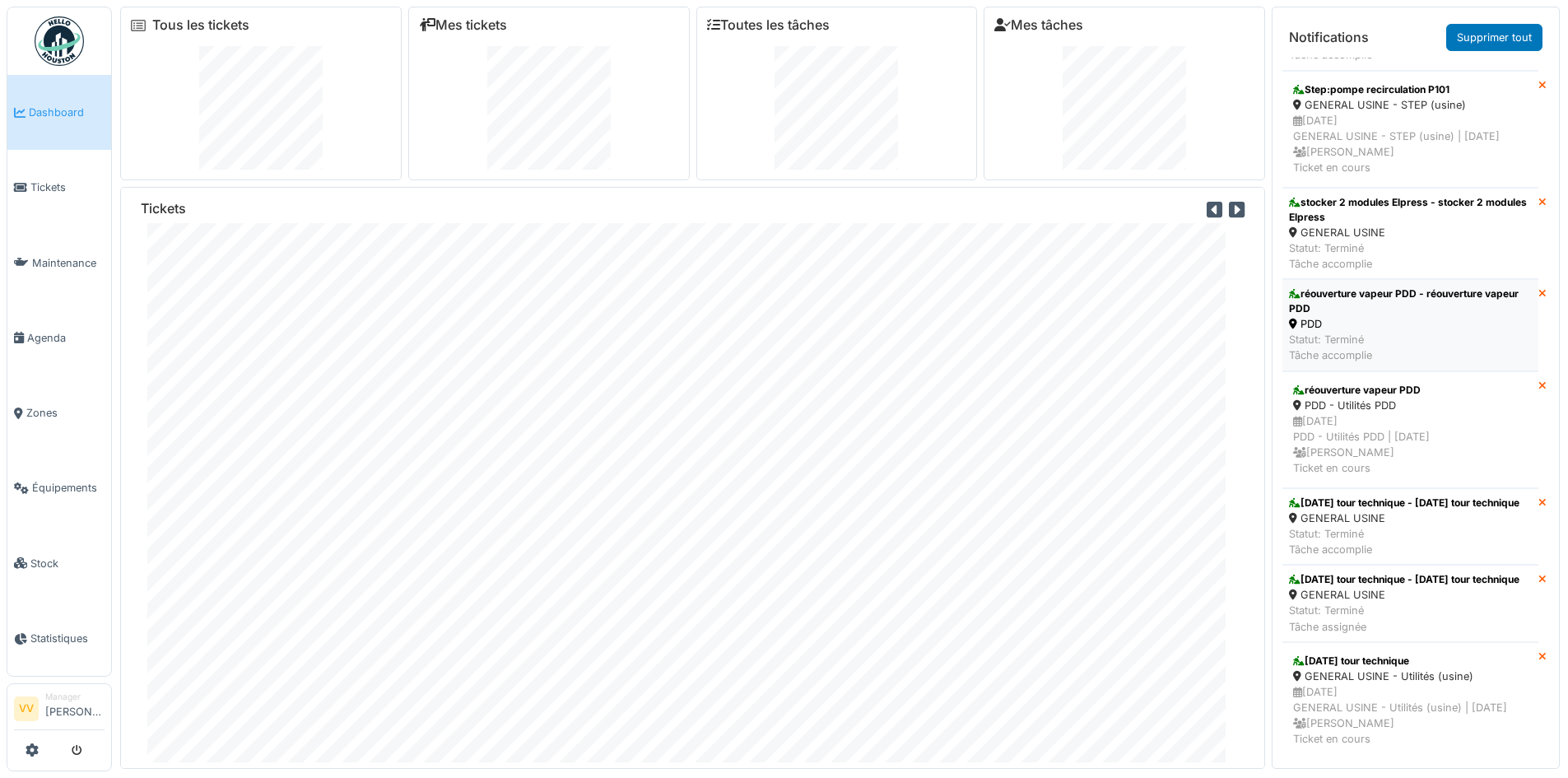
scroll to position [5458, 0]
click at [41, 182] on span "Tickets" at bounding box center [68, 188] width 74 height 16
